Goal: Information Seeking & Learning: Learn about a topic

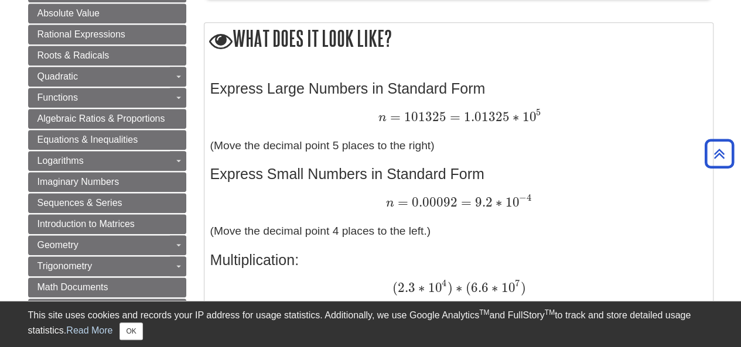
scroll to position [469, 0]
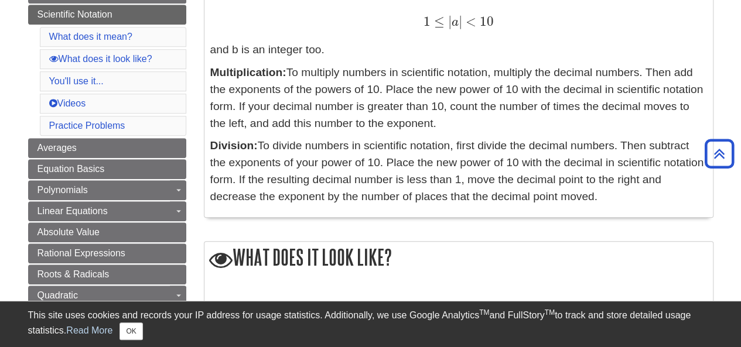
scroll to position [352, 0]
click at [75, 121] on link "Practice Problems" at bounding box center [87, 126] width 76 height 10
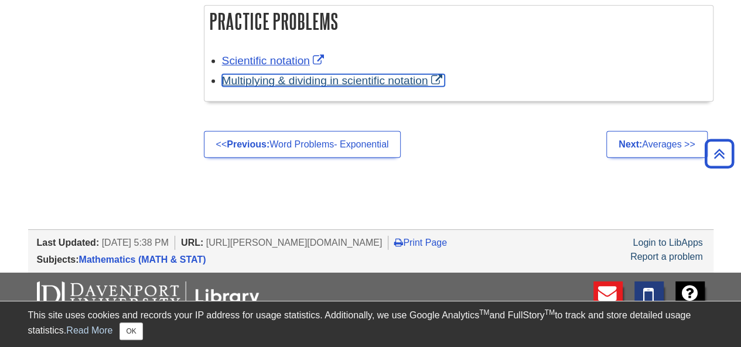
click at [283, 79] on link "Multiplying & dividing in scientific notation" at bounding box center [333, 80] width 223 height 12
